Goal: Task Accomplishment & Management: Manage account settings

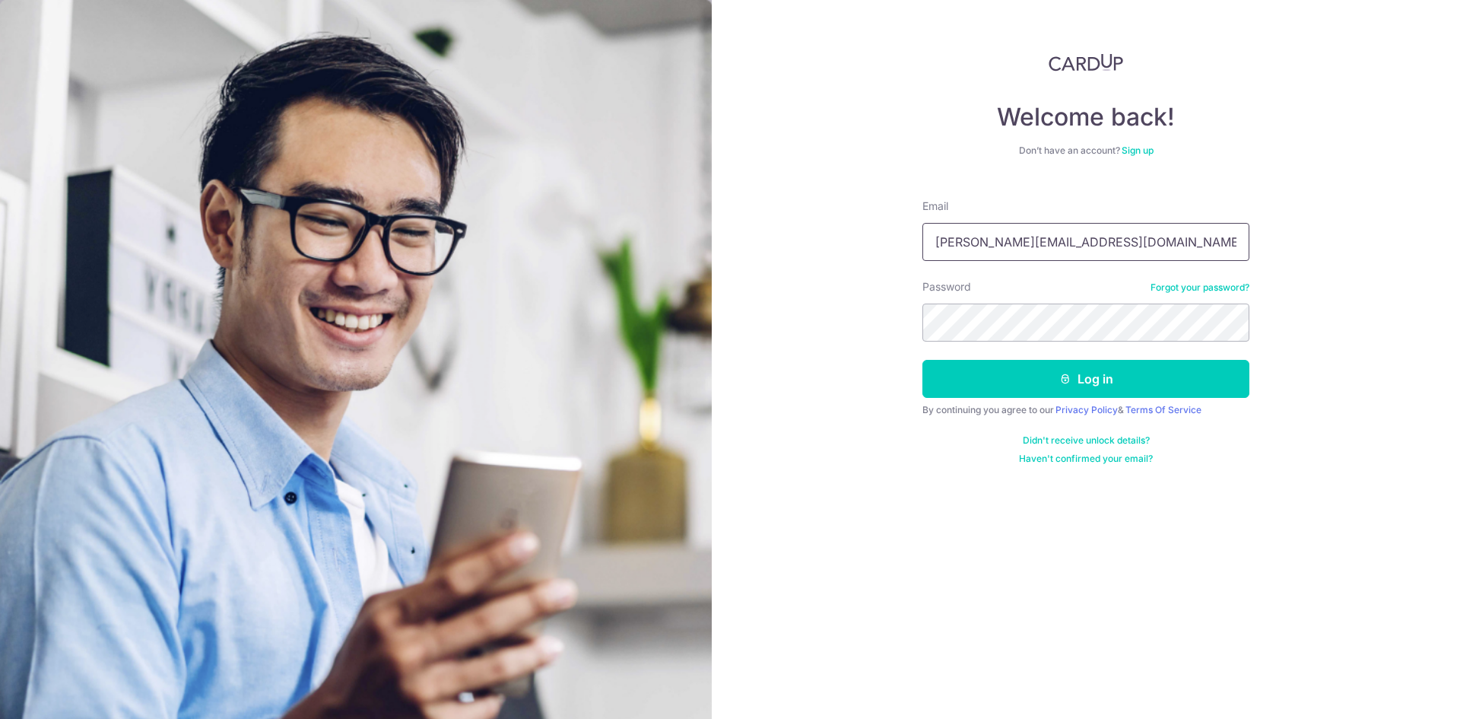
click at [1021, 238] on input "[PERSON_NAME][EMAIL_ADDRESS][DOMAIN_NAME]" at bounding box center [1085, 242] width 327 height 38
type input "[EMAIL_ADDRESS][DOMAIN_NAME]"
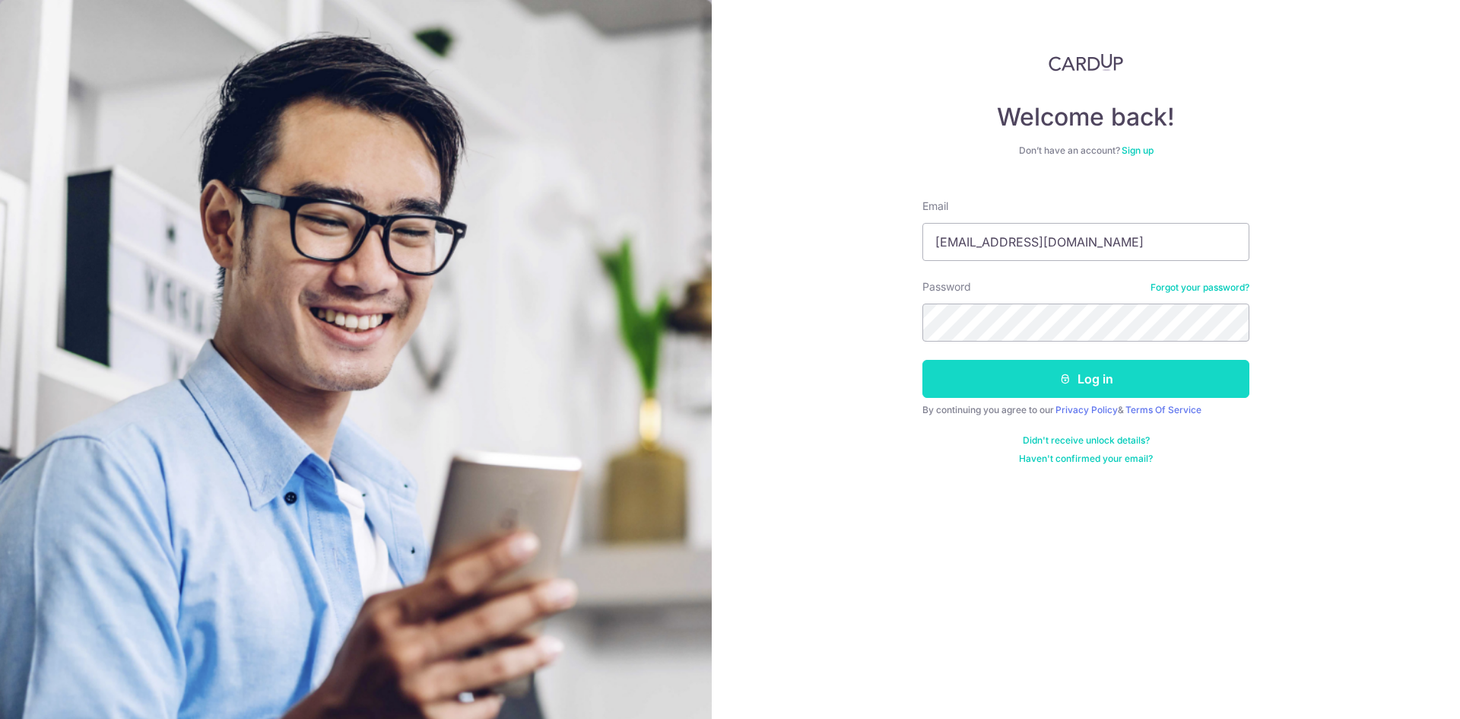
click at [1072, 363] on button "Log in" at bounding box center [1085, 379] width 327 height 38
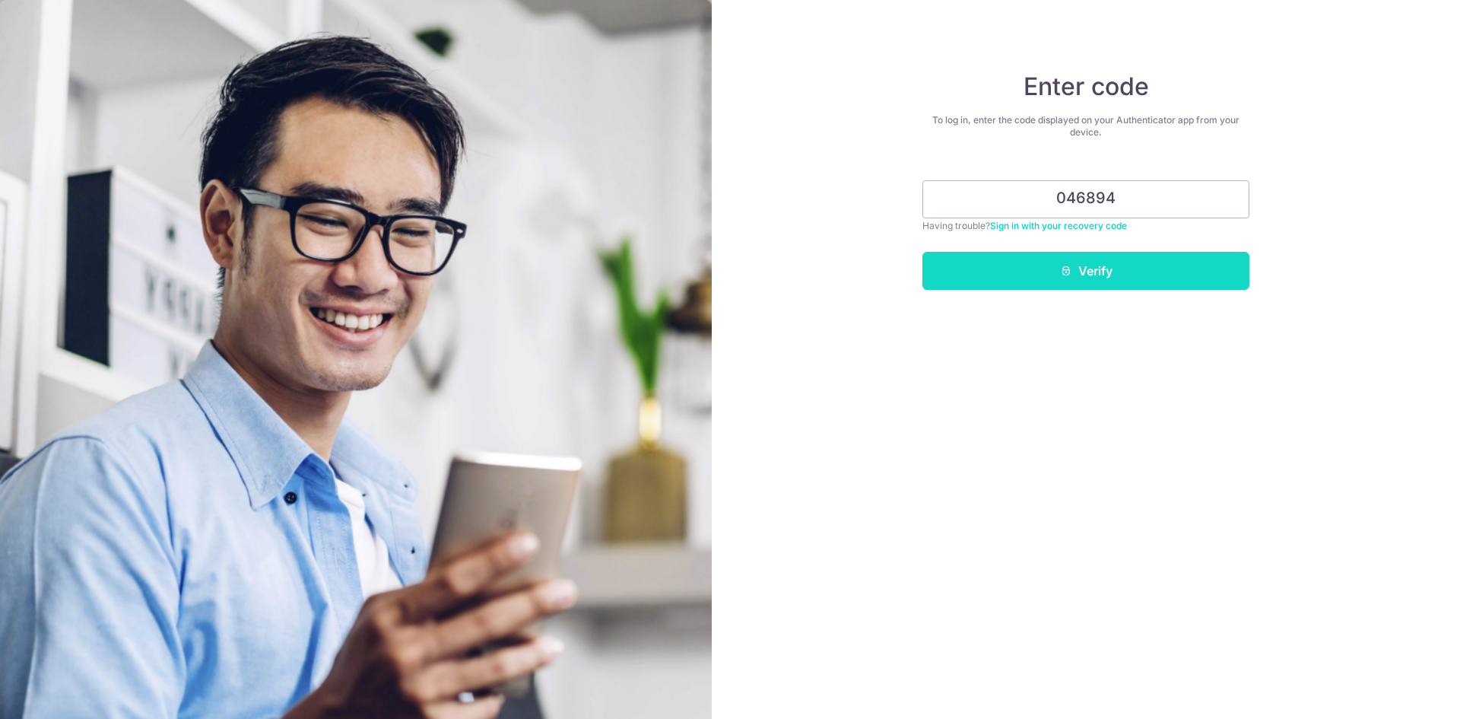
type input "046894"
click at [1022, 267] on button "Verify" at bounding box center [1085, 271] width 327 height 38
